Goal: Entertainment & Leisure: Consume media (video, audio)

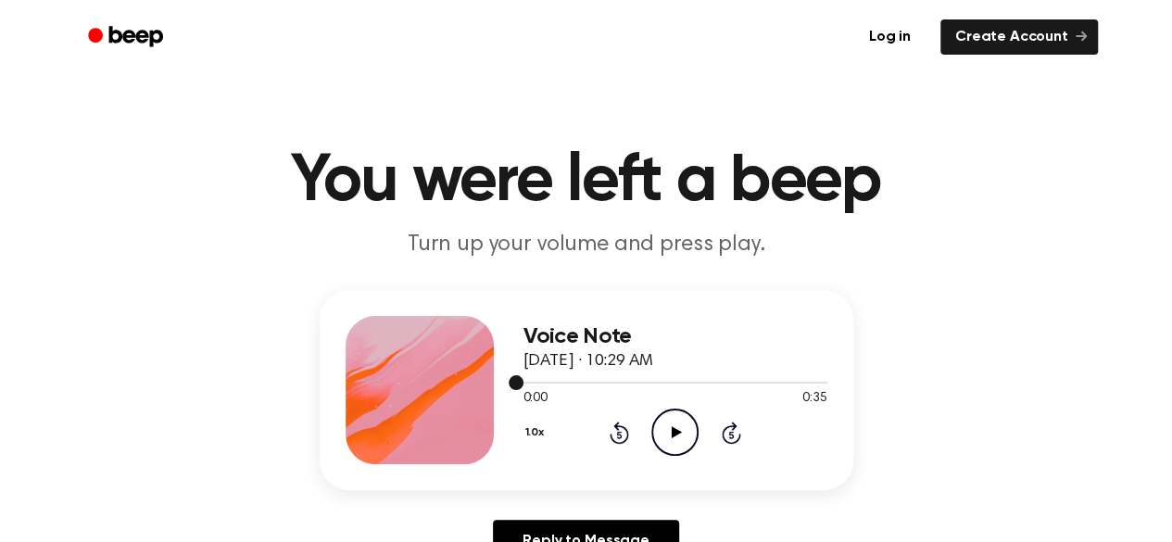
scroll to position [23, 0]
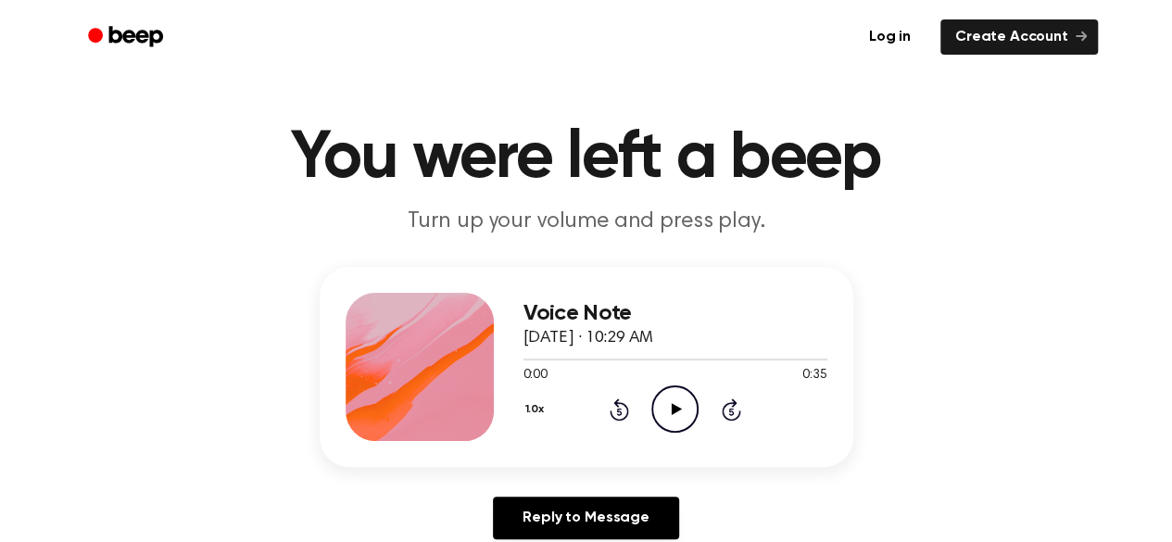
click at [667, 405] on icon "Play Audio" at bounding box center [674, 408] width 47 height 47
click at [621, 407] on icon "Rewind 5 seconds" at bounding box center [619, 409] width 20 height 24
click at [672, 407] on icon at bounding box center [675, 409] width 8 height 12
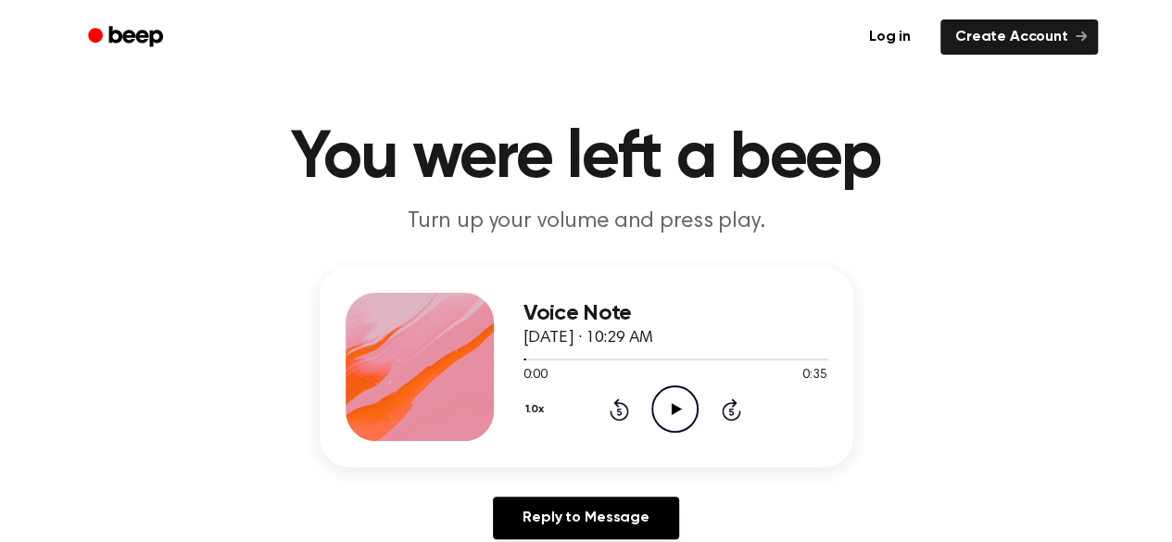
click at [675, 410] on icon at bounding box center [677, 409] width 10 height 12
click at [615, 405] on icon "Rewind 5 seconds" at bounding box center [619, 409] width 20 height 24
